Goal: Transaction & Acquisition: Purchase product/service

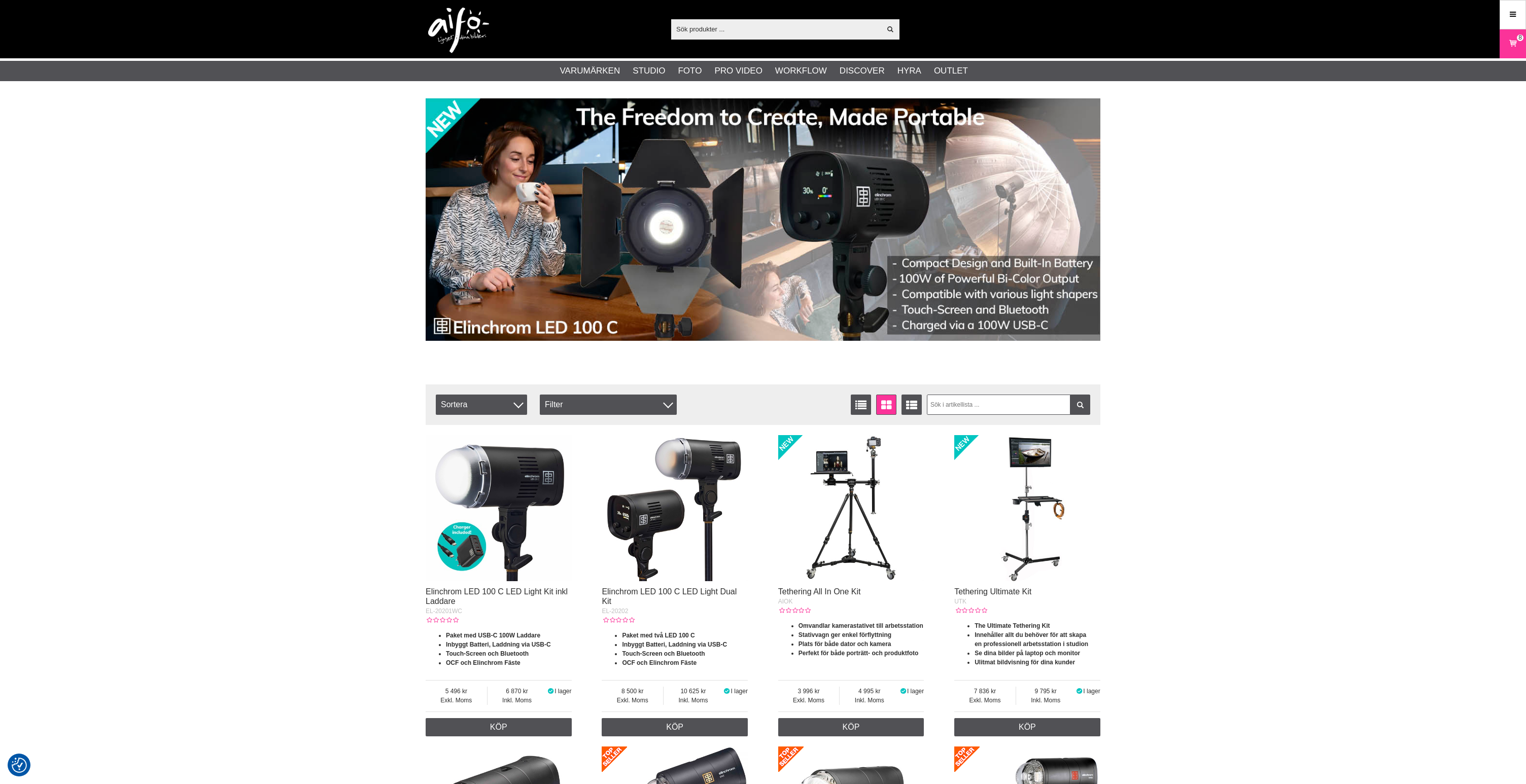
click at [729, 28] on input "text" at bounding box center [776, 29] width 210 height 15
paste input "CO-0268"
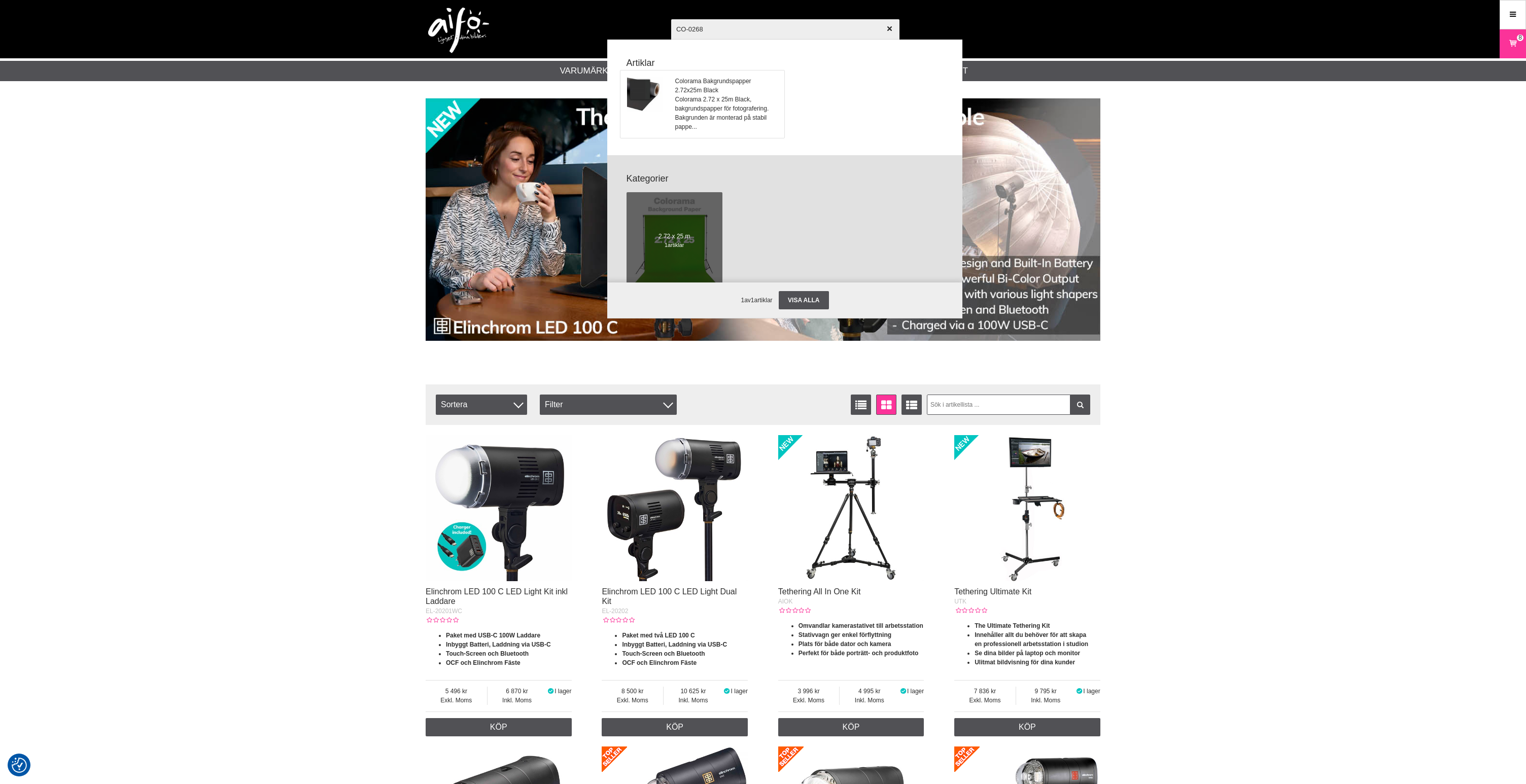
type input "CO-0268"
click at [700, 91] on span "Colorama Bakgrundspapper 2.72x25m Black" at bounding box center [727, 85] width 103 height 18
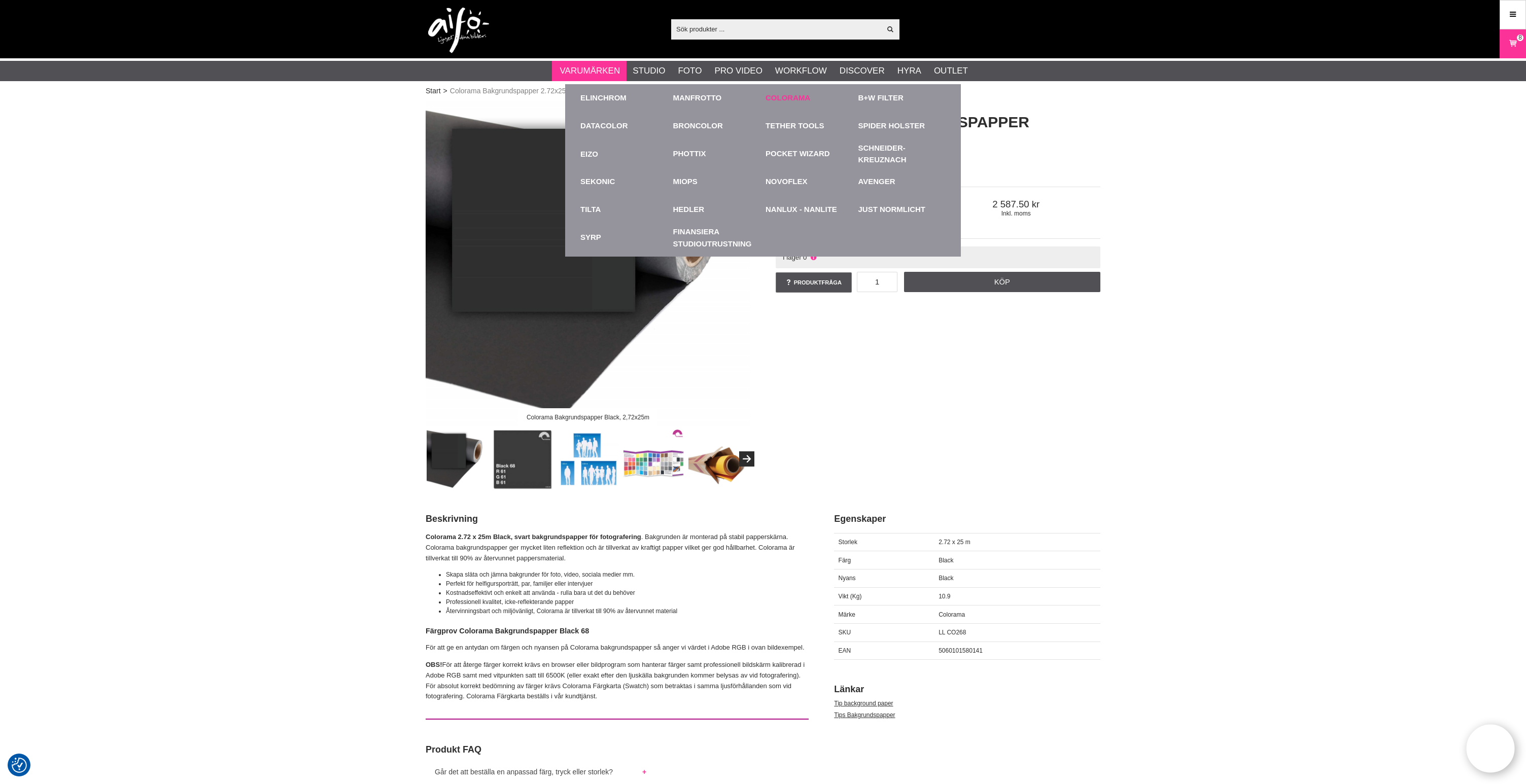
click at [788, 95] on link "Colorama" at bounding box center [787, 98] width 44 height 12
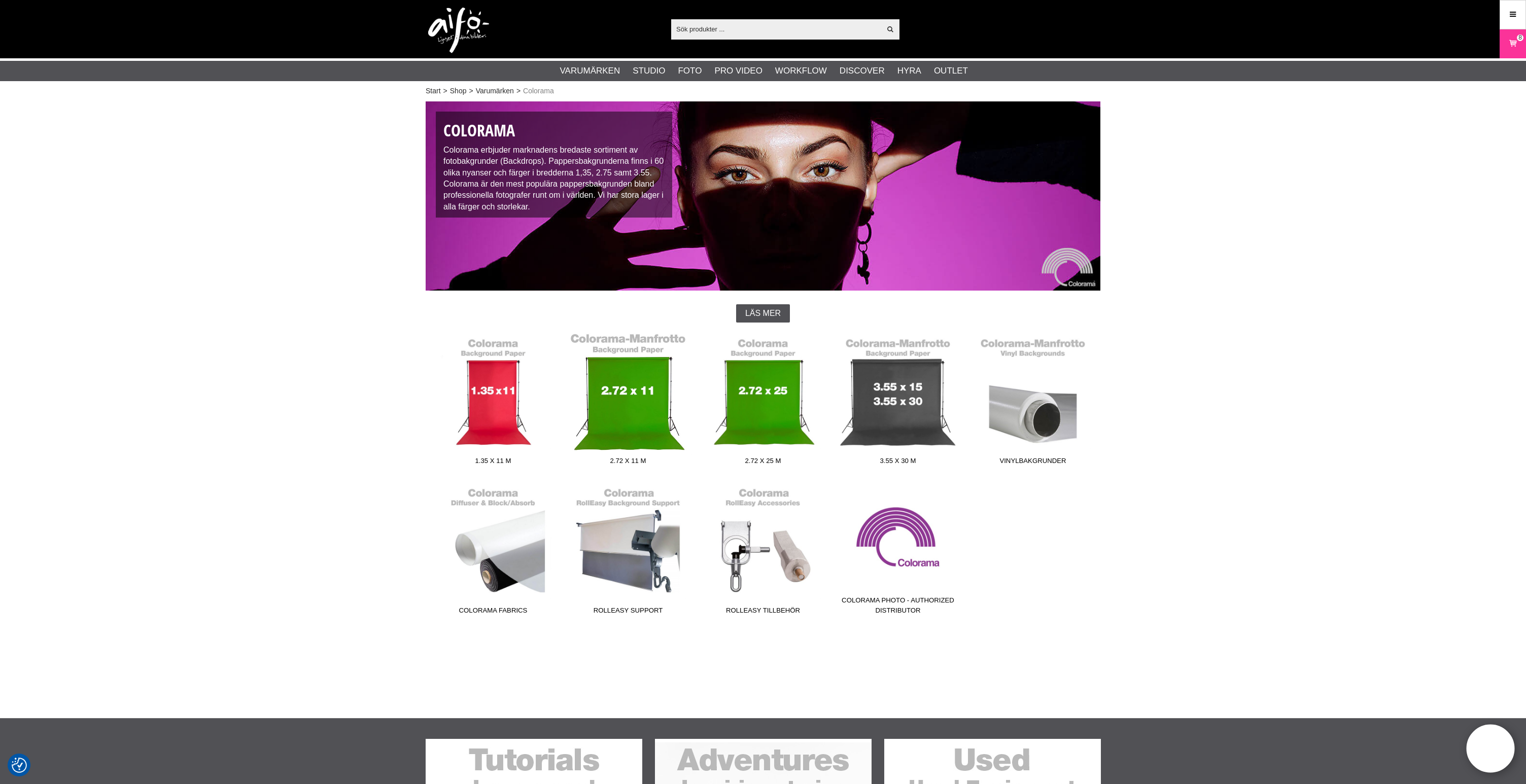
click at [642, 401] on link "2.72 x 11 m" at bounding box center [628, 401] width 135 height 137
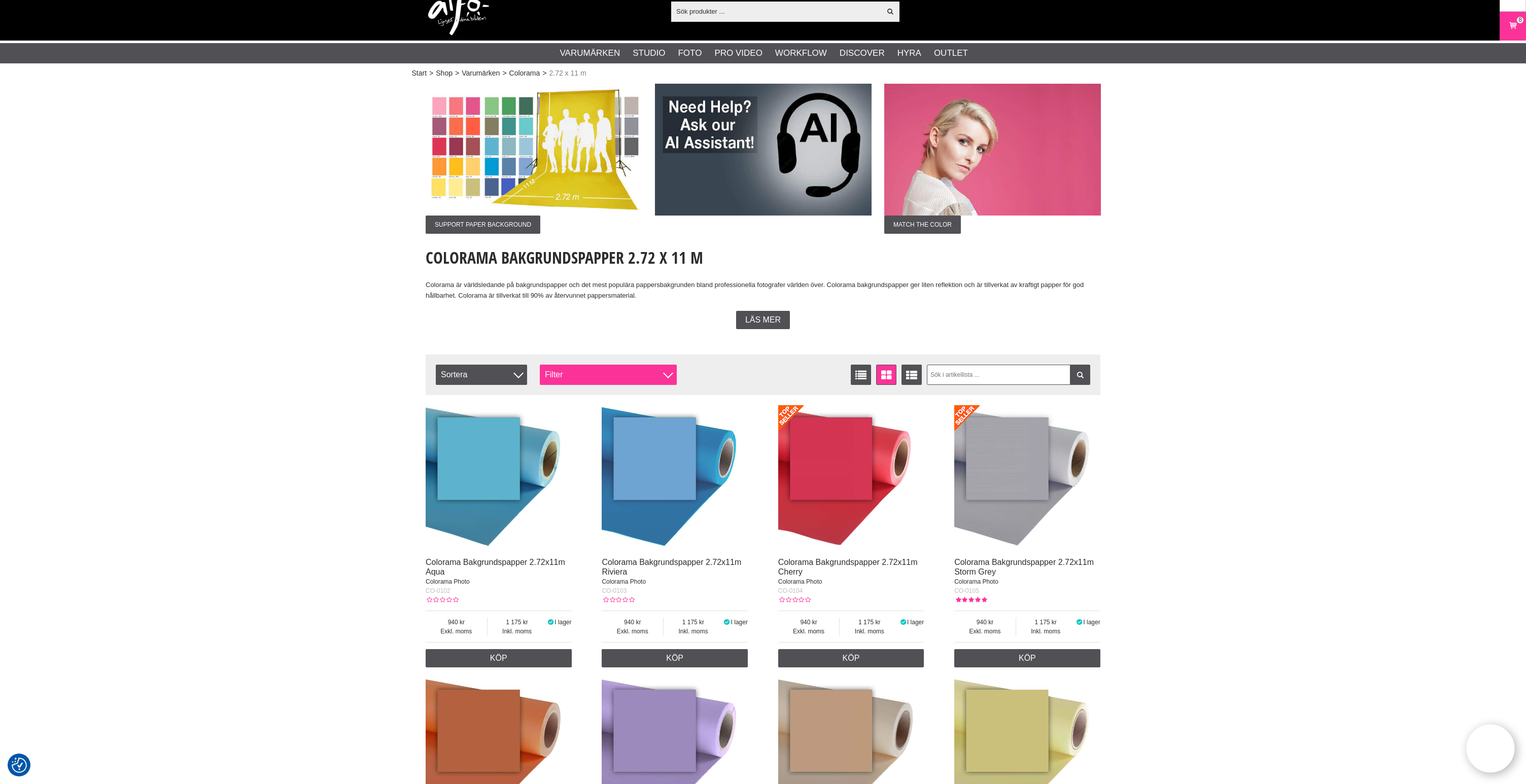
scroll to position [19, 0]
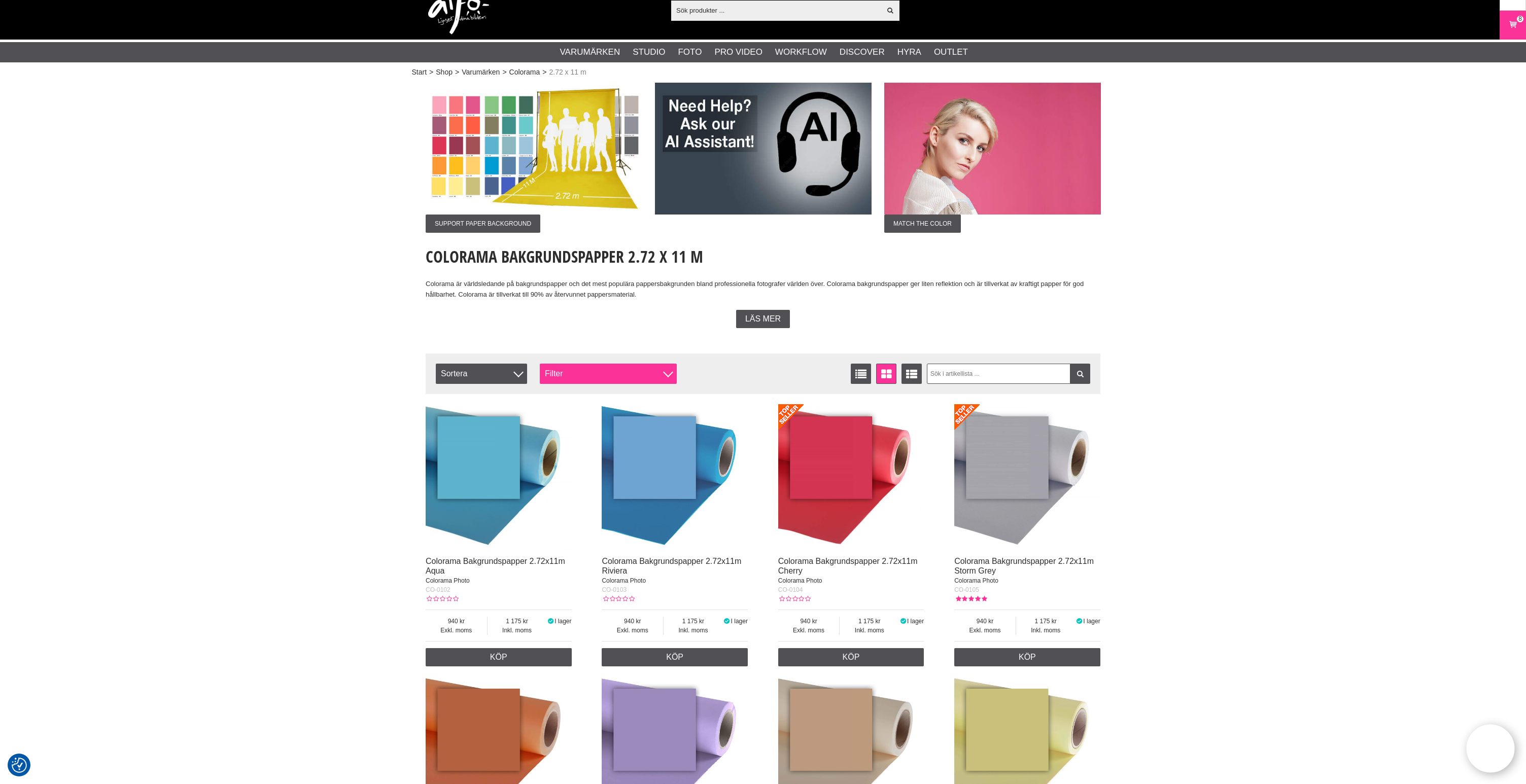
click at [574, 374] on div "Filter" at bounding box center [608, 374] width 137 height 20
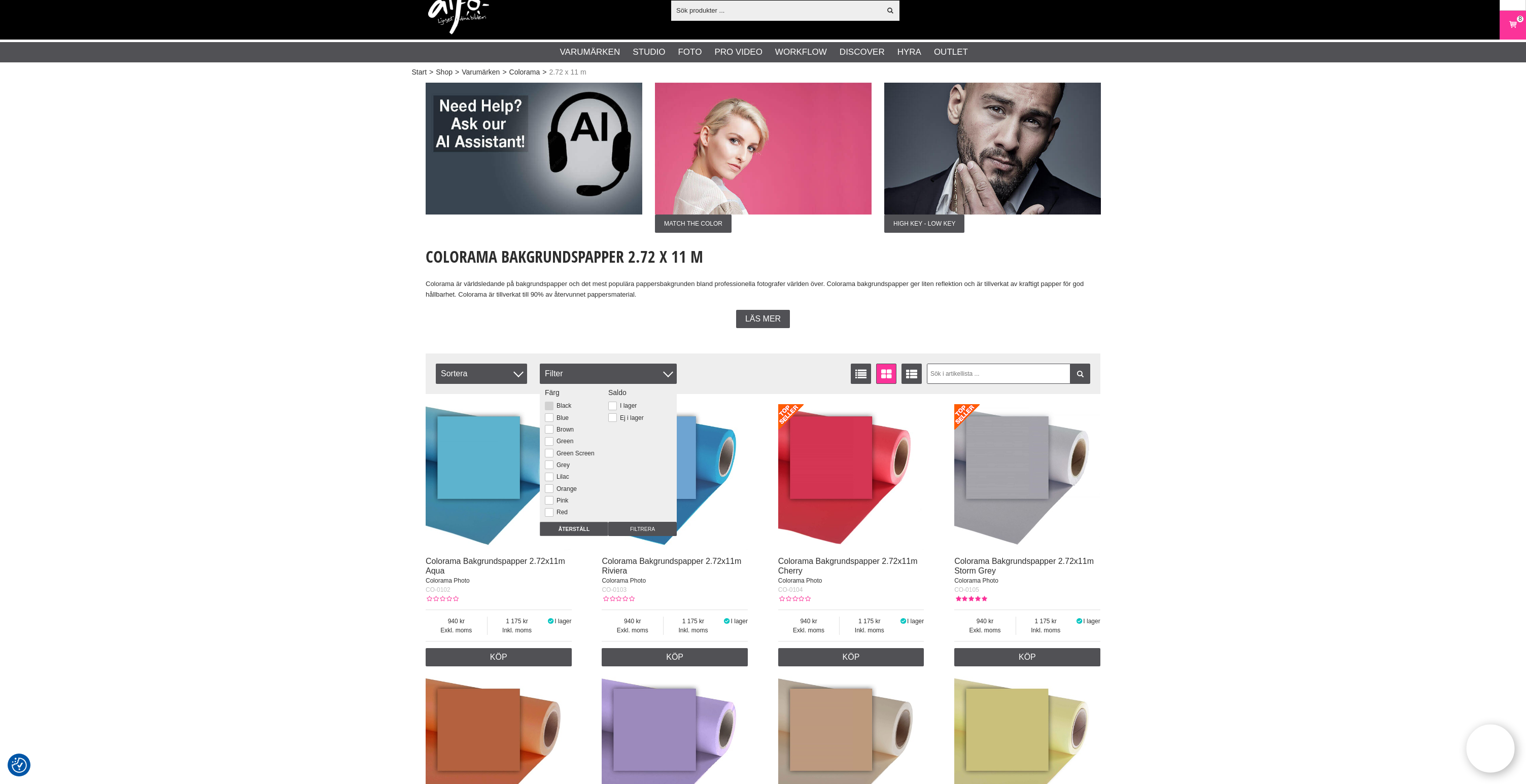
click at [549, 406] on button at bounding box center [549, 406] width 9 height 9
click at [652, 528] on input "Filtrera" at bounding box center [643, 529] width 69 height 14
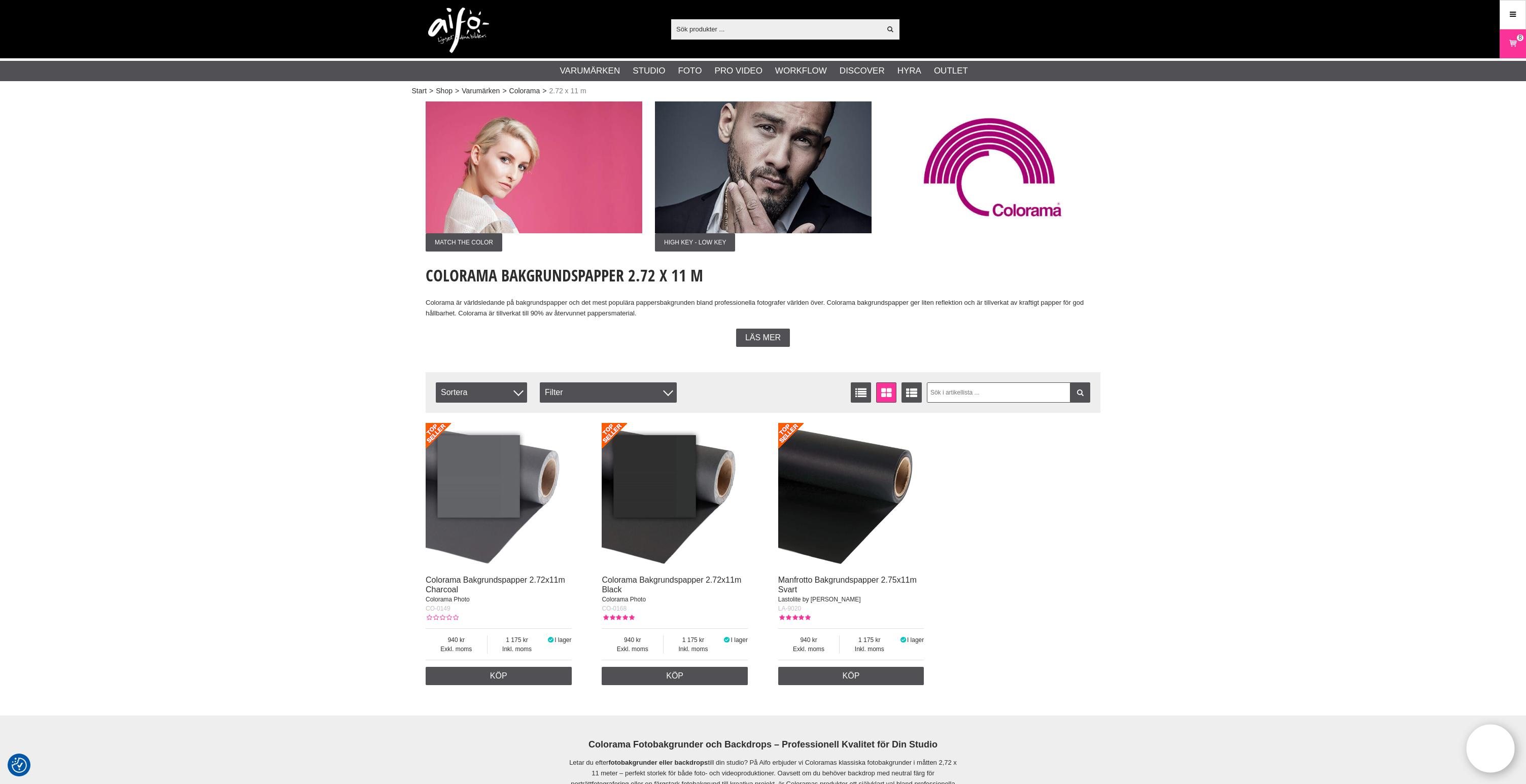
click at [678, 493] on img at bounding box center [675, 496] width 146 height 146
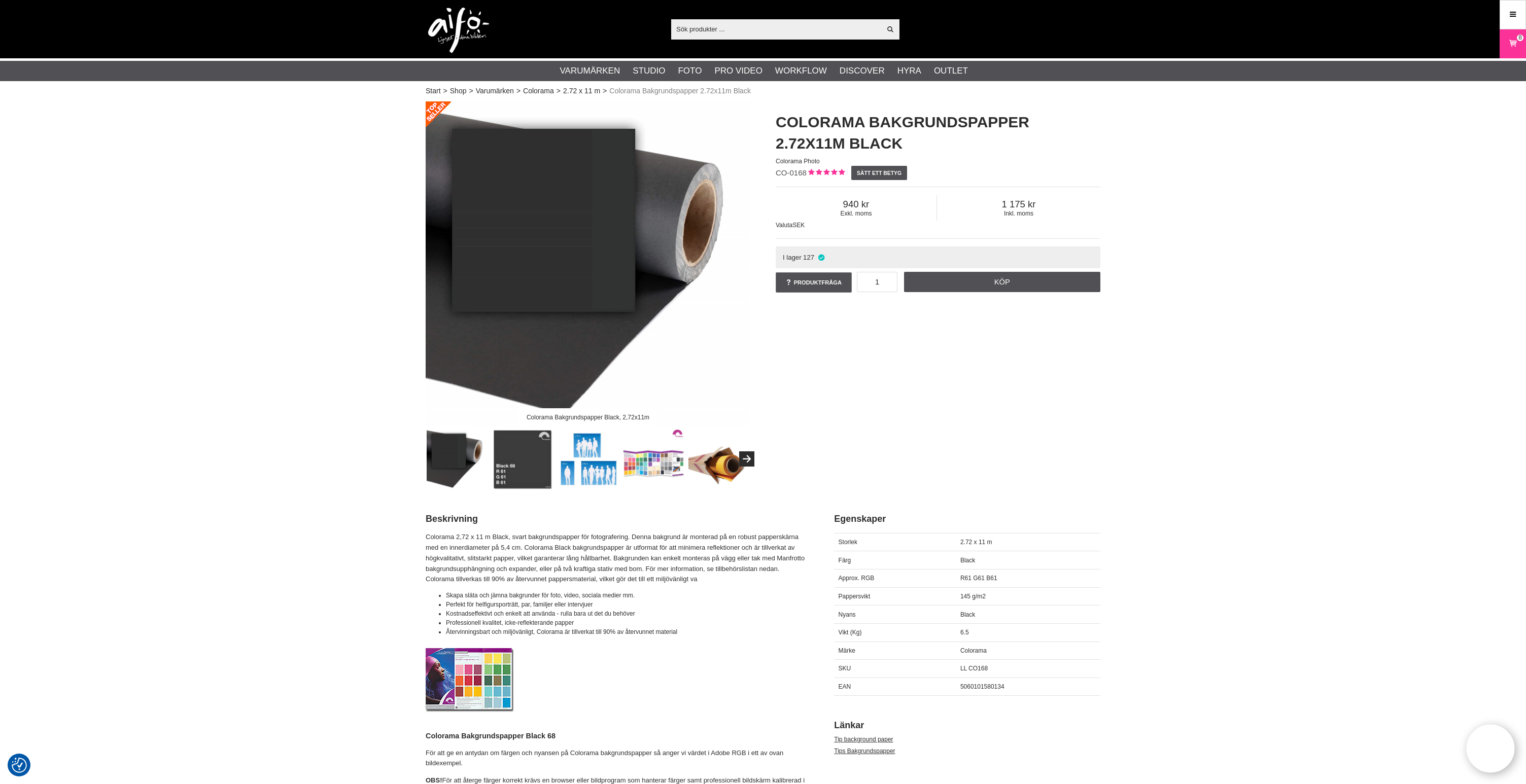
click at [1017, 367] on div "Colorama Bakgrundspapper Black, 2,72x11m Colorama Bakgrundspapper 2.72x11m Blac…" at bounding box center [763, 295] width 700 height 388
